Goal: Share content: Share content

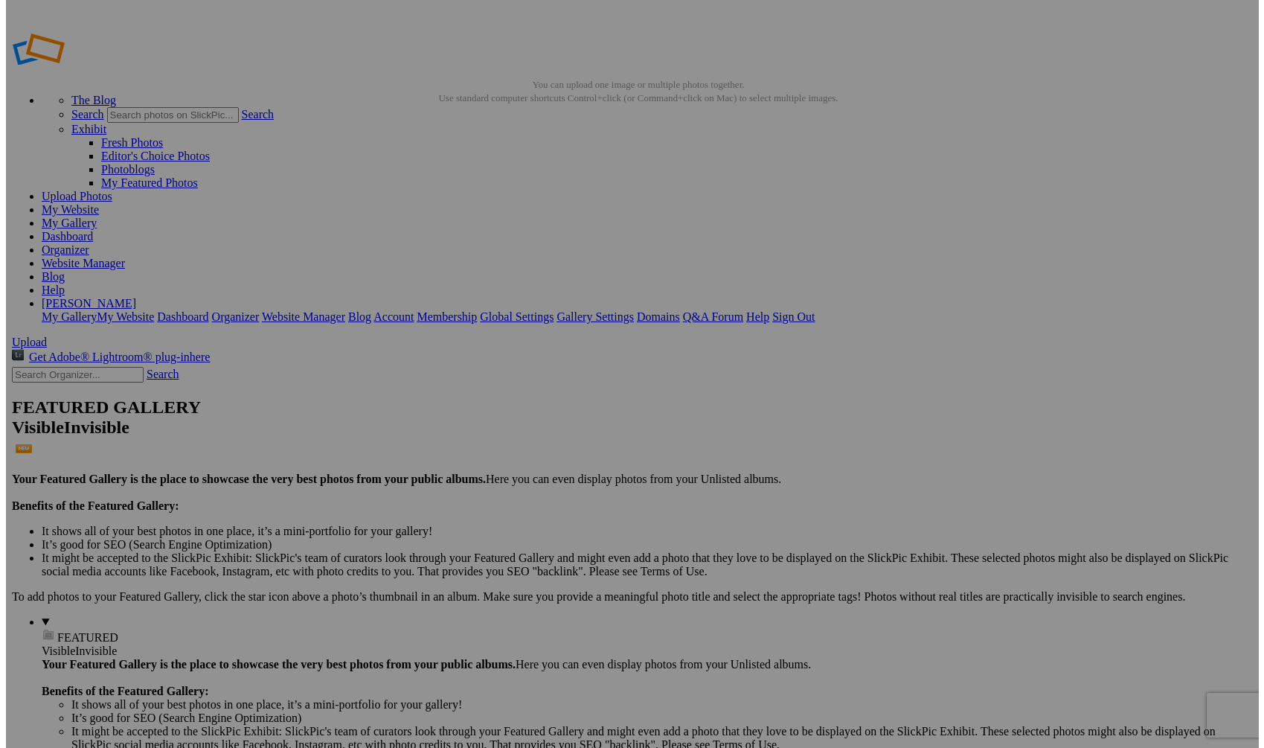
scroll to position [3257, 0]
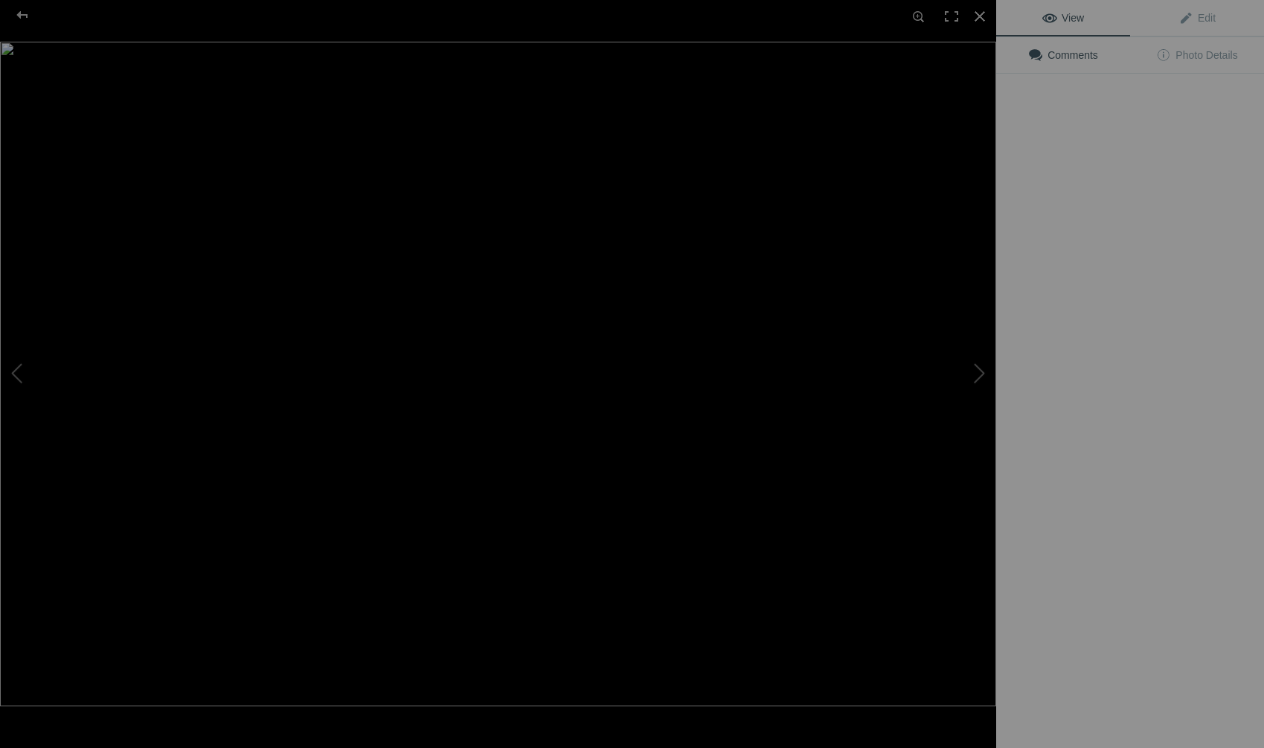
click at [570, 385] on img at bounding box center [498, 374] width 996 height 664
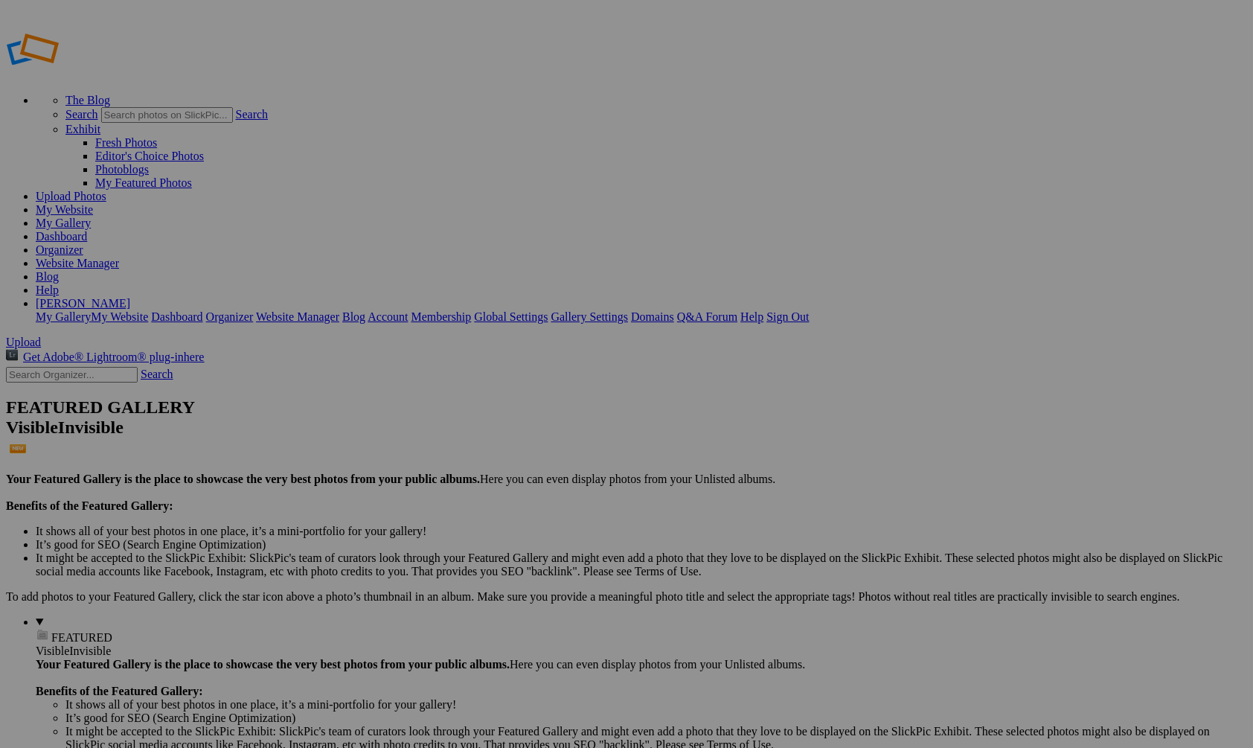
click at [417, 216] on img at bounding box center [415, 222] width 112 height 74
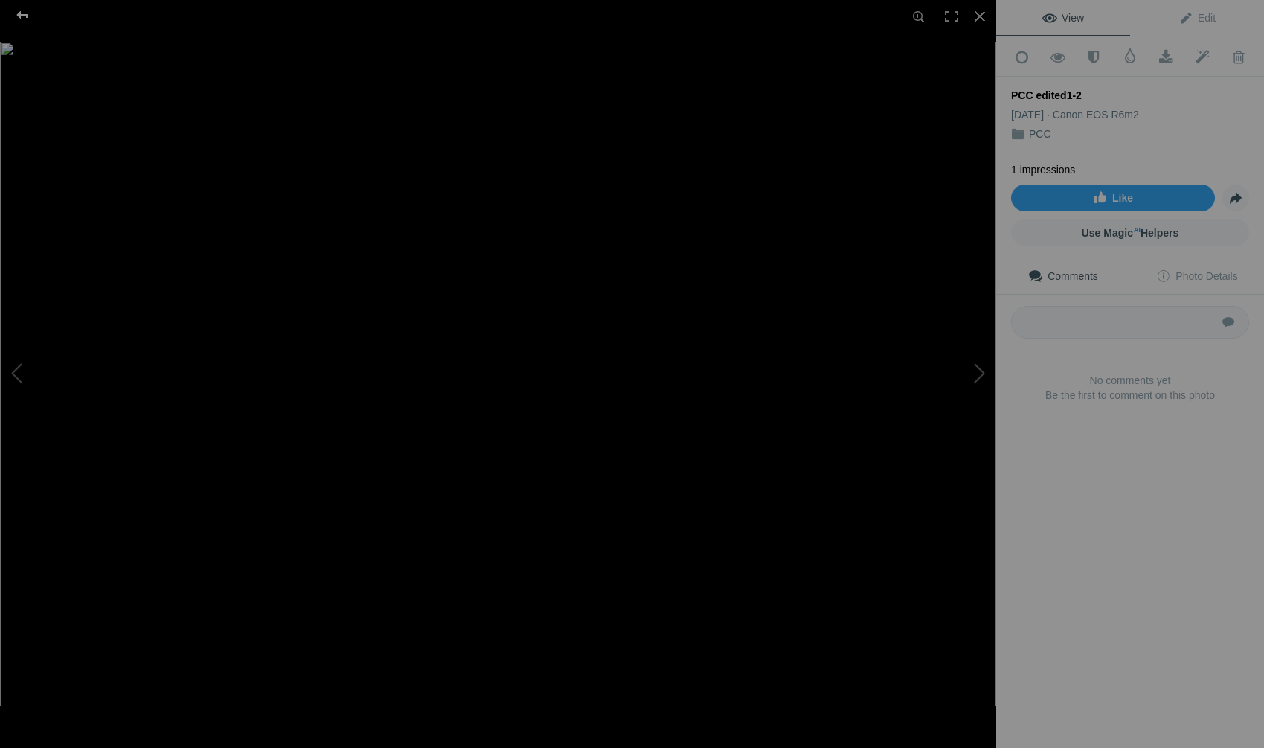
click at [22, 15] on div at bounding box center [23, 15] width 54 height 30
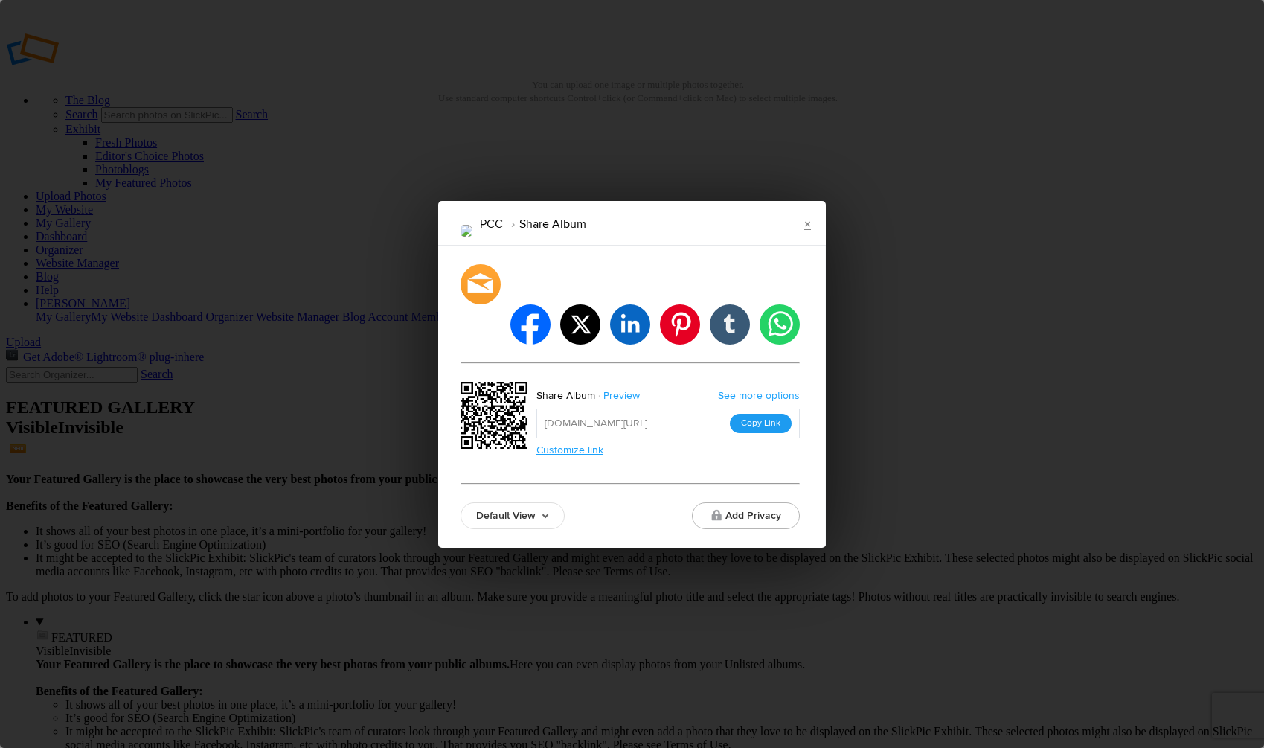
click at [766, 414] on button "Copy Link" at bounding box center [761, 423] width 62 height 19
